Goal: Transaction & Acquisition: Purchase product/service

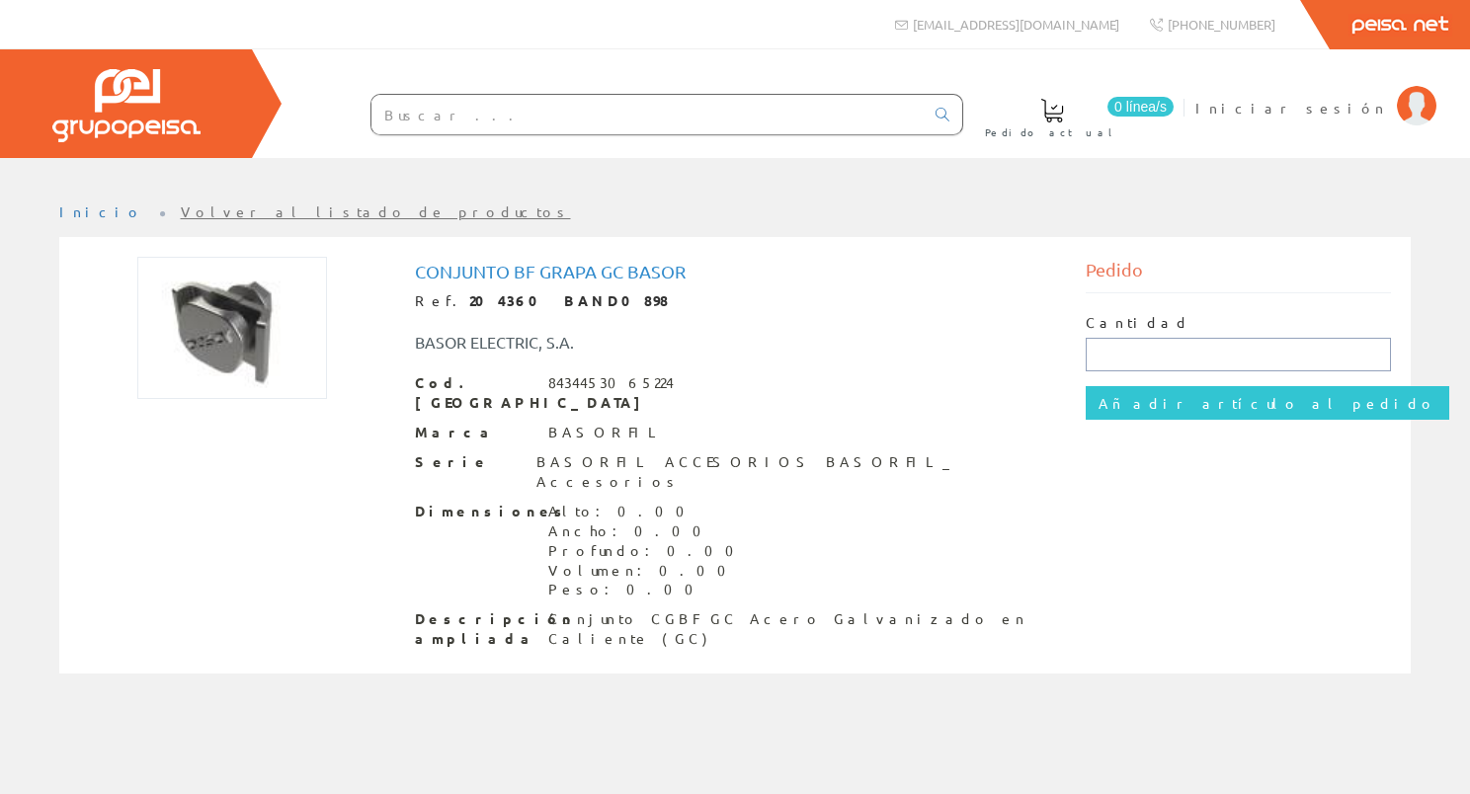
click at [1154, 344] on input "text" at bounding box center [1239, 355] width 306 height 34
type input "5"
type input "100"
click at [1086, 386] on input "Añadir artículo al pedido" at bounding box center [1268, 403] width 364 height 34
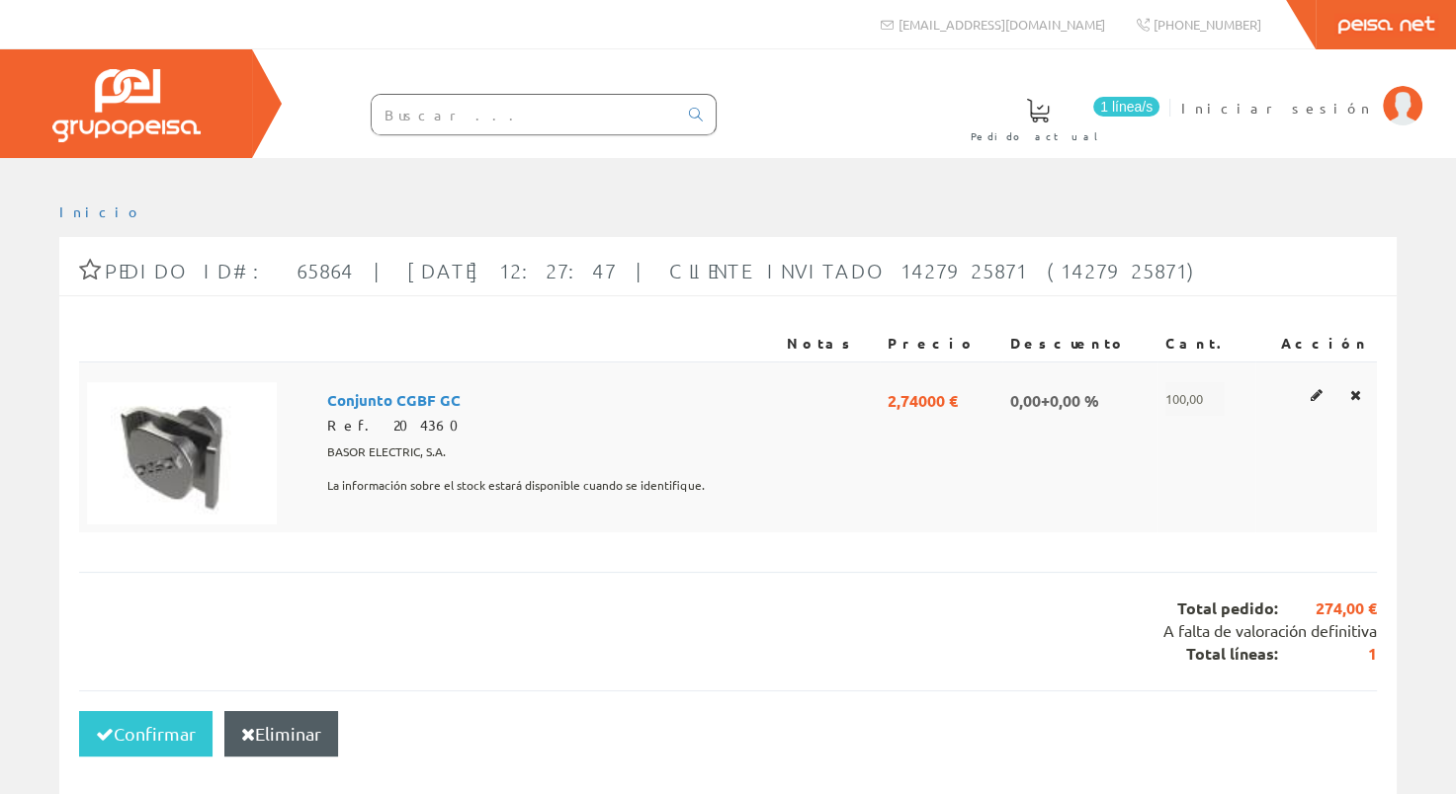
click at [411, 392] on span "Conjunto CGBF GC" at bounding box center [393, 399] width 133 height 34
